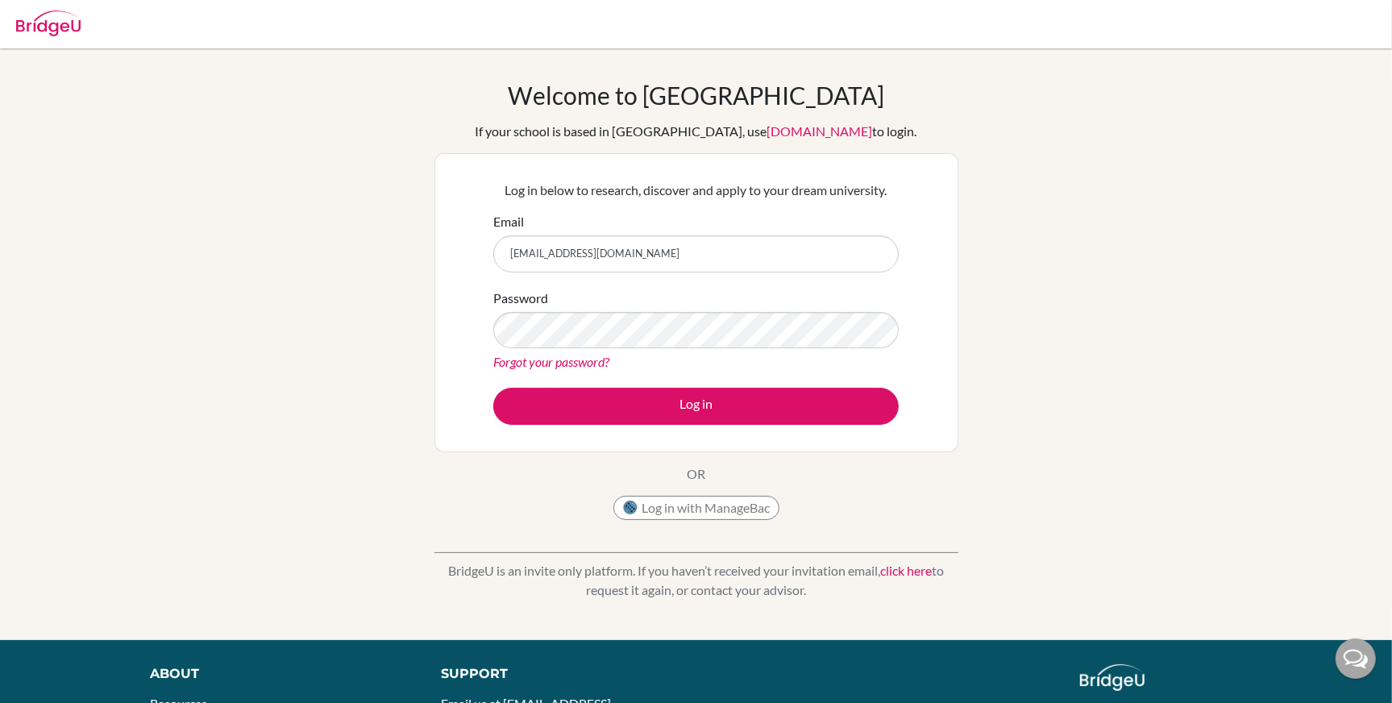
type input "reddyvishrut@gmail.com"
click at [493, 388] on button "Log in" at bounding box center [696, 406] width 406 height 37
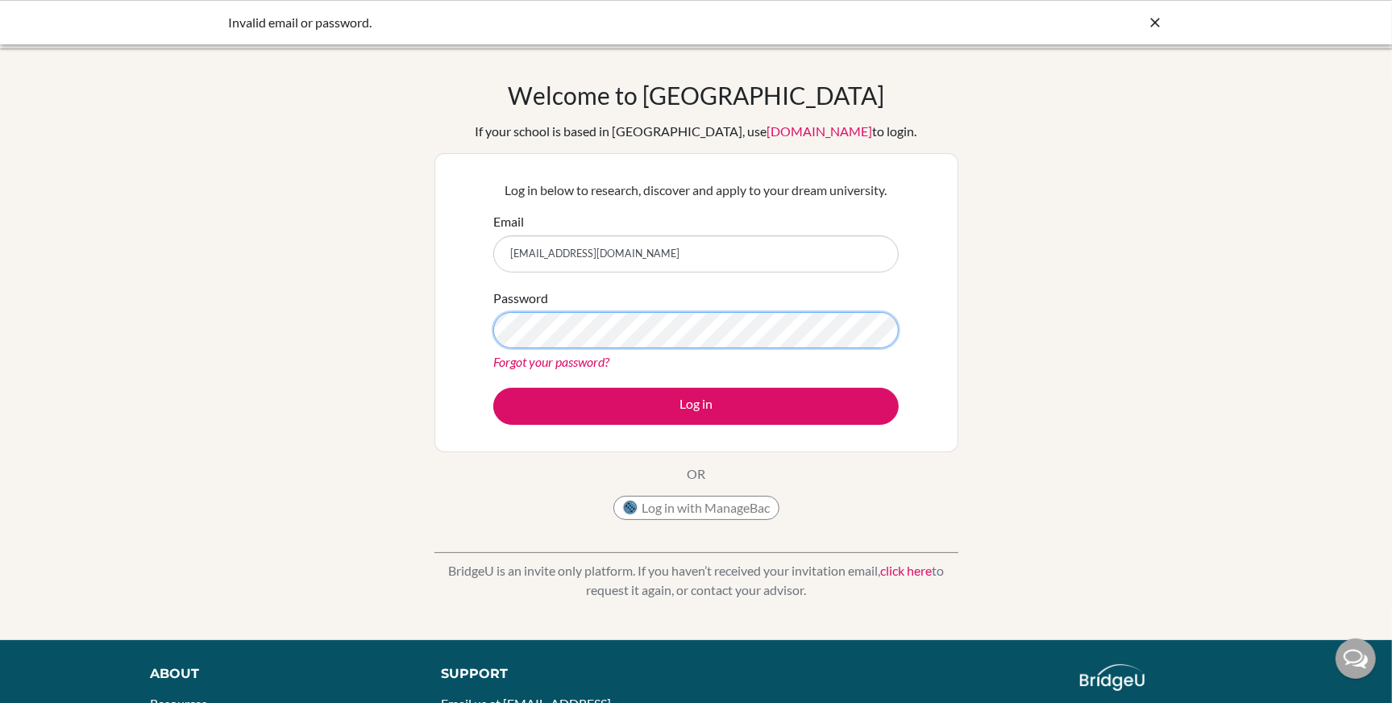
click at [493, 388] on button "Log in" at bounding box center [696, 406] width 406 height 37
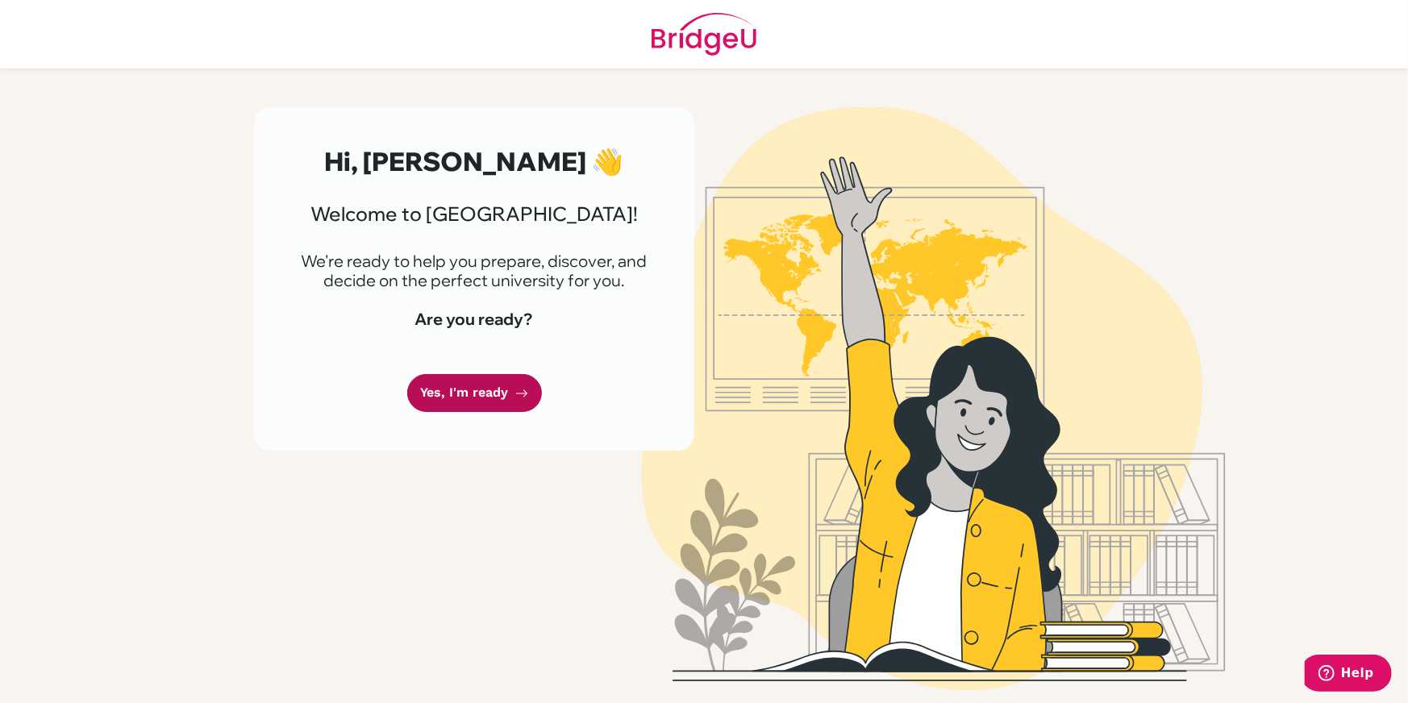
click at [491, 412] on link "Yes, I'm ready" at bounding box center [474, 393] width 135 height 38
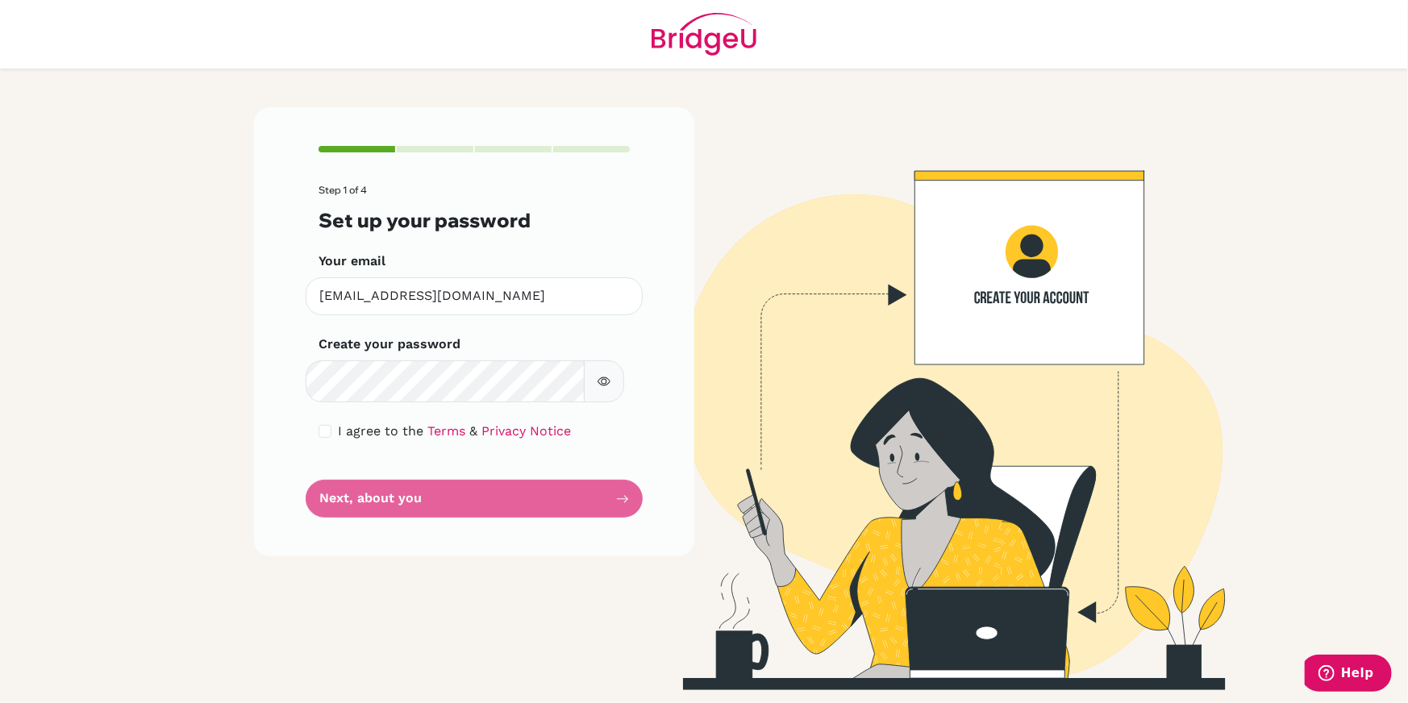
click at [609, 402] on button "button" at bounding box center [604, 381] width 40 height 42
click at [331, 438] on input "checkbox" at bounding box center [324, 431] width 13 height 13
checkbox input "true"
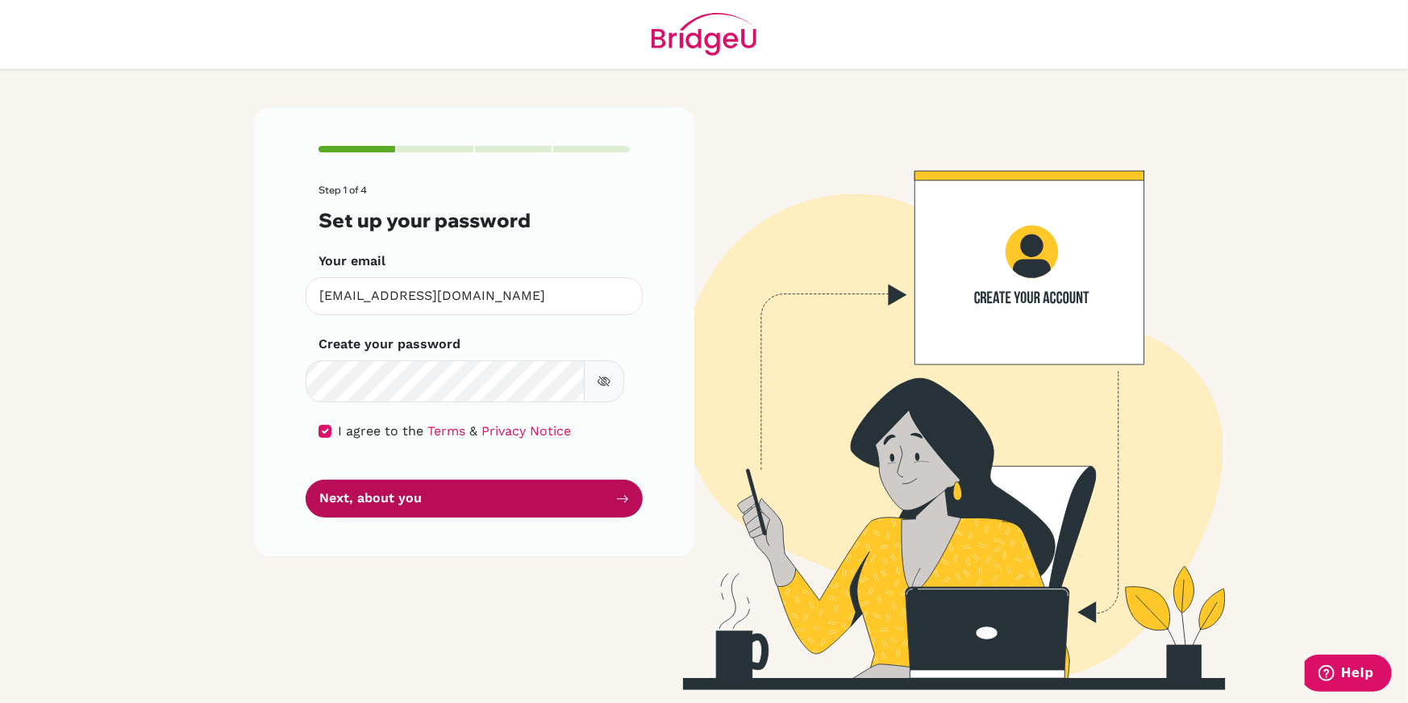
click at [434, 518] on button "Next, about you" at bounding box center [474, 499] width 337 height 38
